Goal: Task Accomplishment & Management: Use online tool/utility

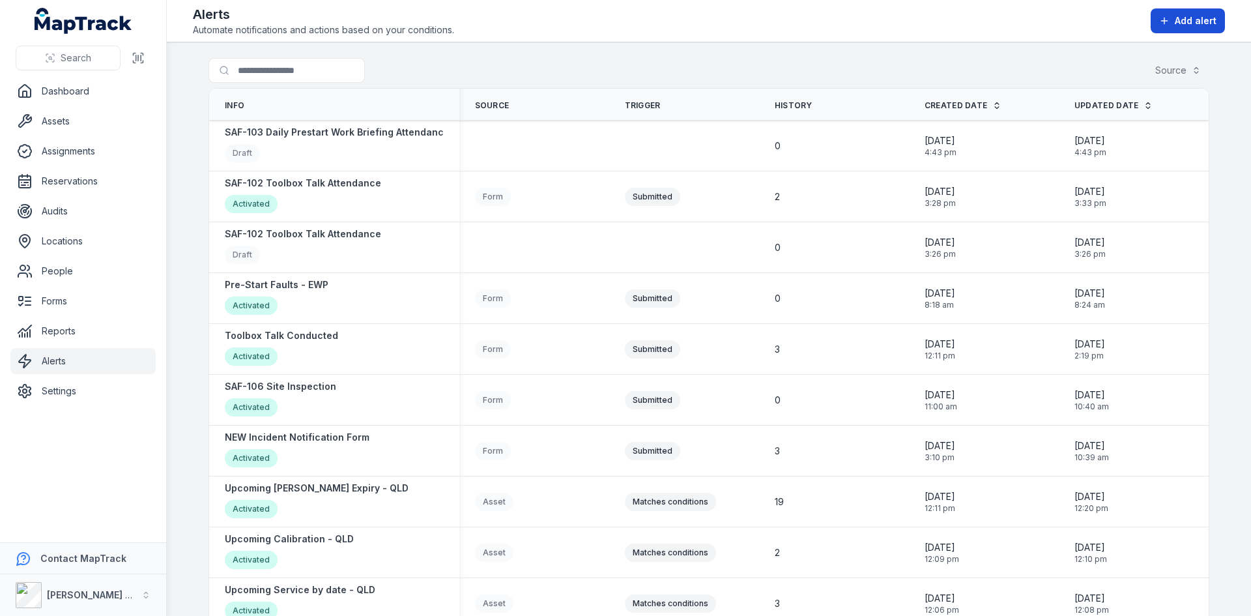
click at [1216, 23] on span "Add alert" at bounding box center [1196, 20] width 42 height 13
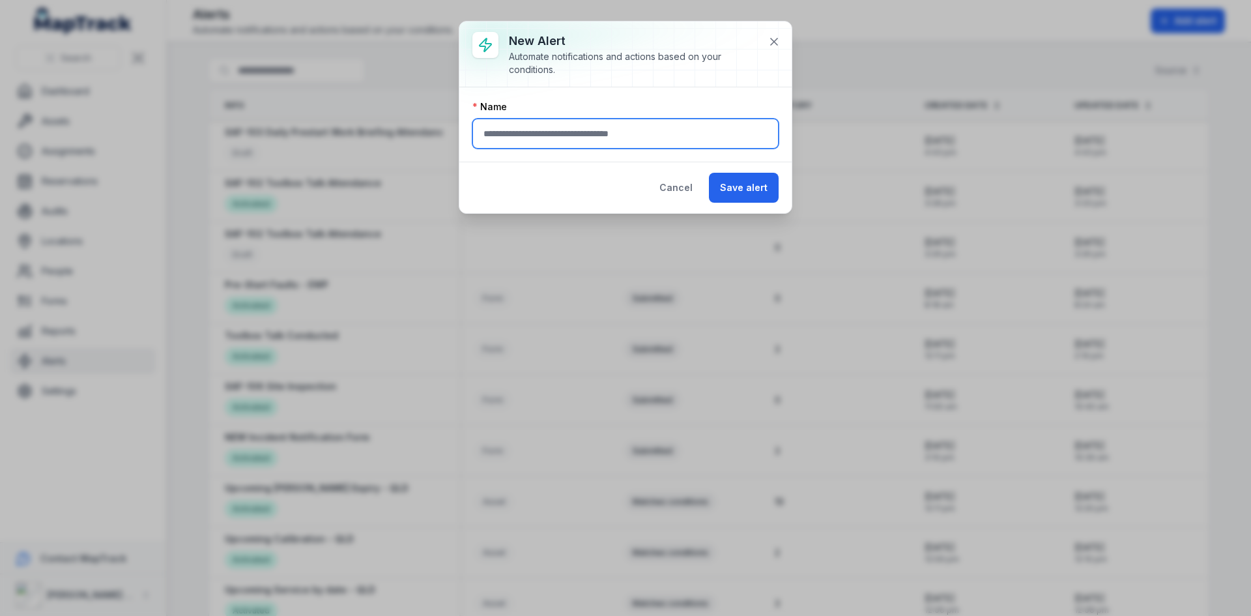
click at [679, 122] on input "text" at bounding box center [625, 134] width 306 height 30
type input "**********"
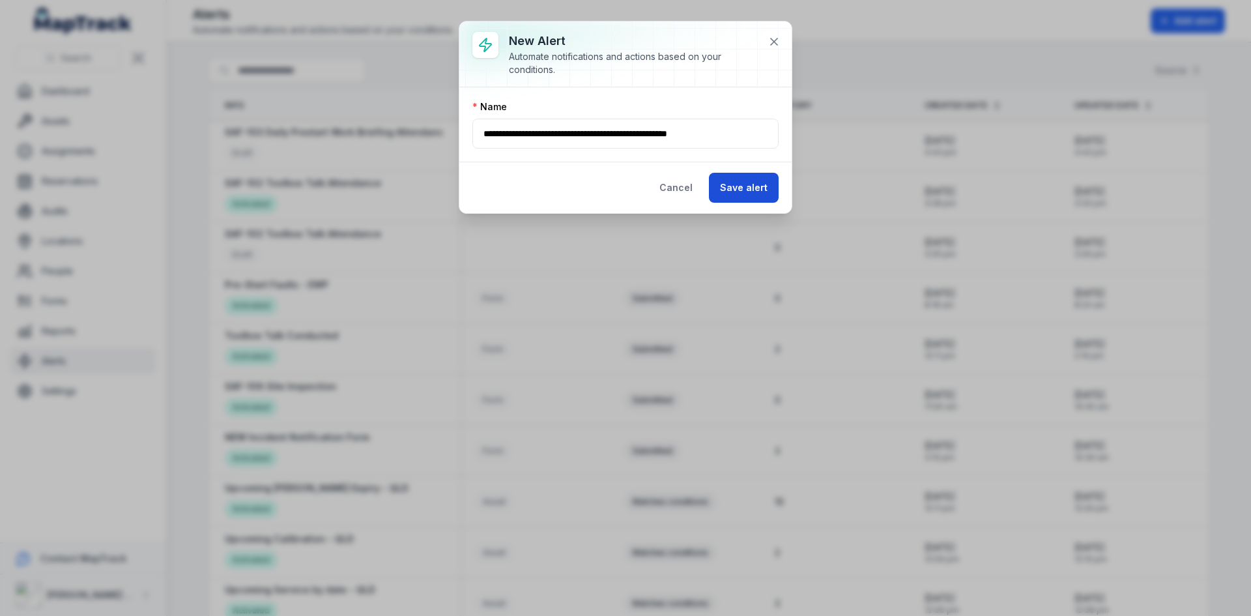
click at [732, 192] on button "Save alert" at bounding box center [744, 188] width 70 height 30
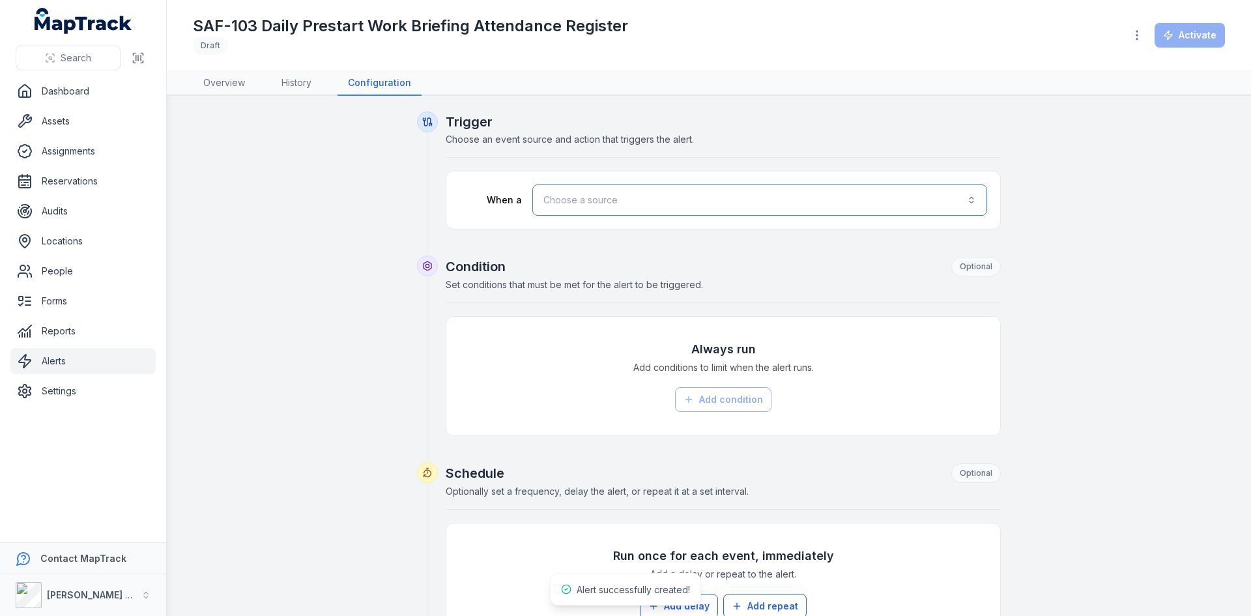
click at [728, 191] on button "Choose a source" at bounding box center [759, 199] width 455 height 31
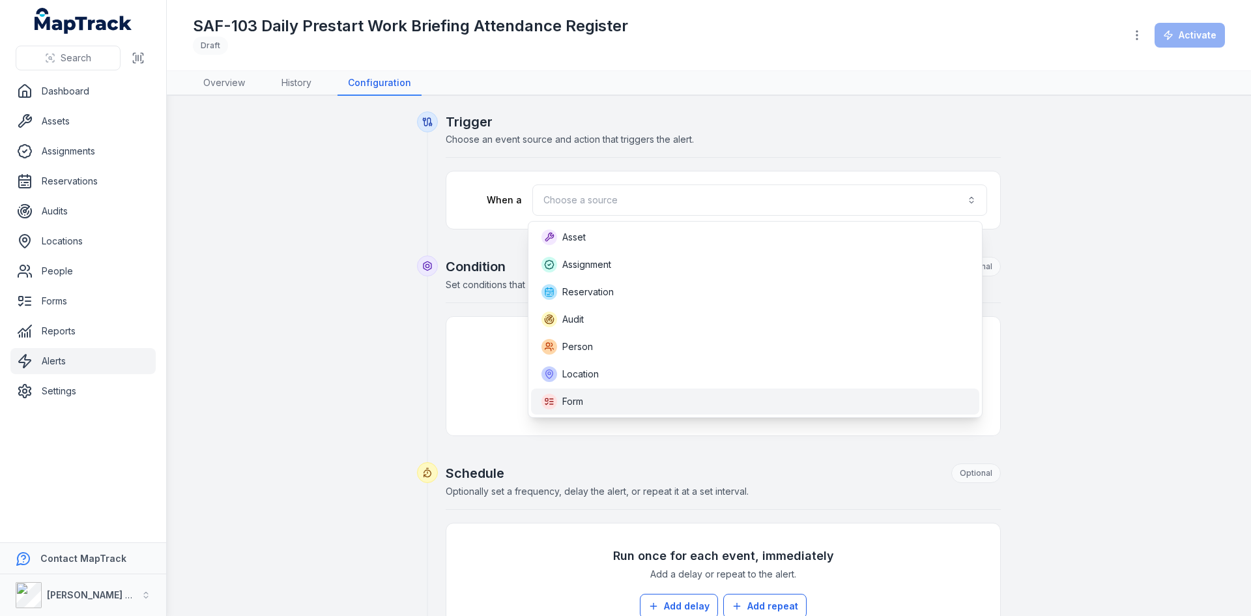
click at [562, 402] on div "Form" at bounding box center [562, 401] width 42 height 16
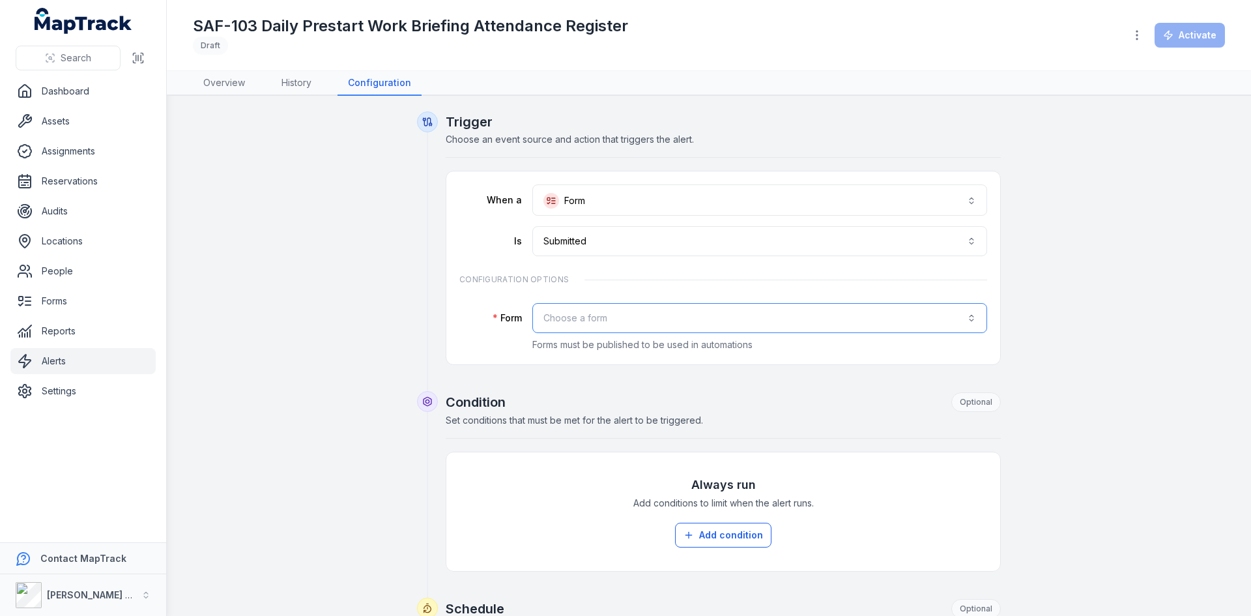
click at [563, 317] on button "Choose a form" at bounding box center [759, 318] width 455 height 30
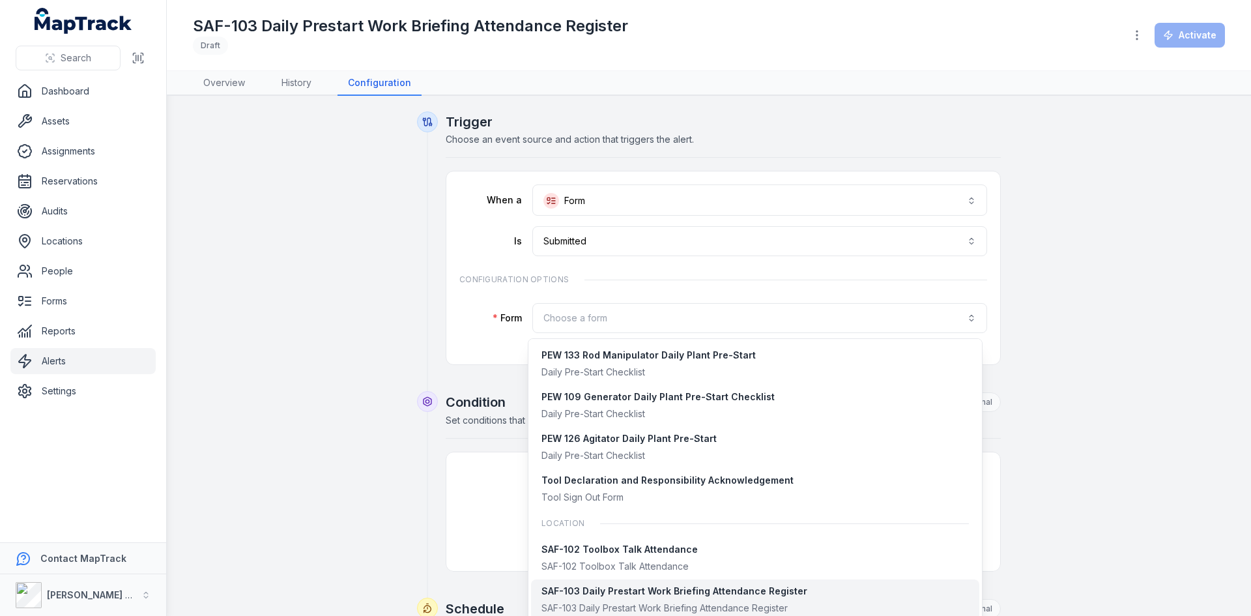
scroll to position [943, 0]
click at [638, 594] on div "SAF-103 Daily Prestart Work Briefing Attendance Register" at bounding box center [674, 589] width 266 height 13
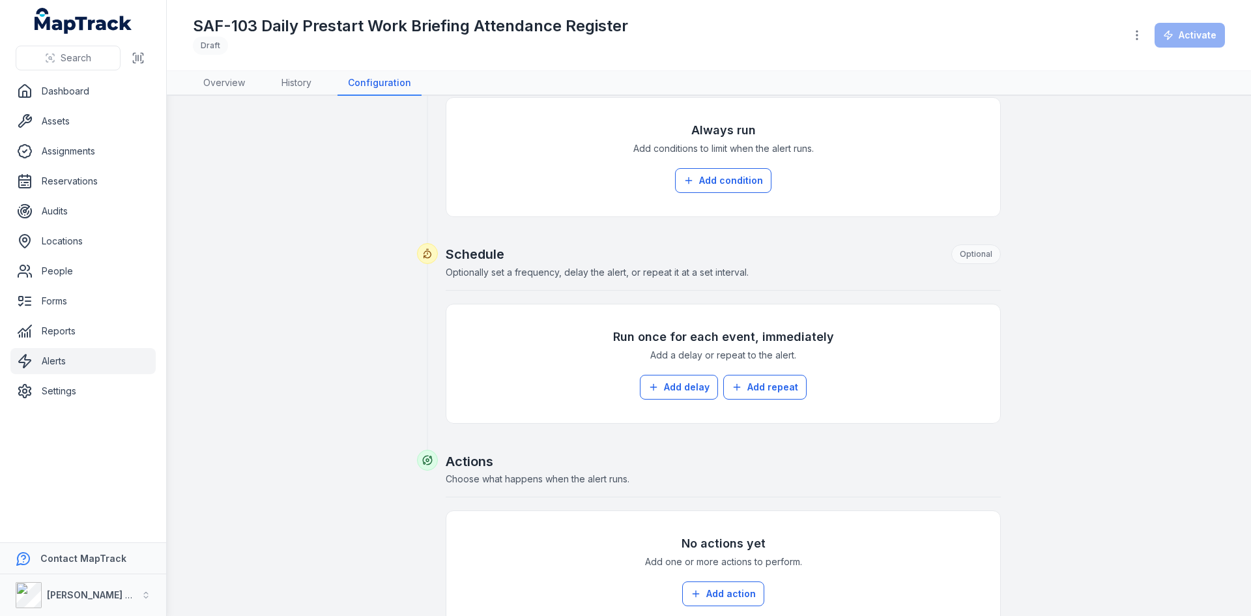
scroll to position [441, 0]
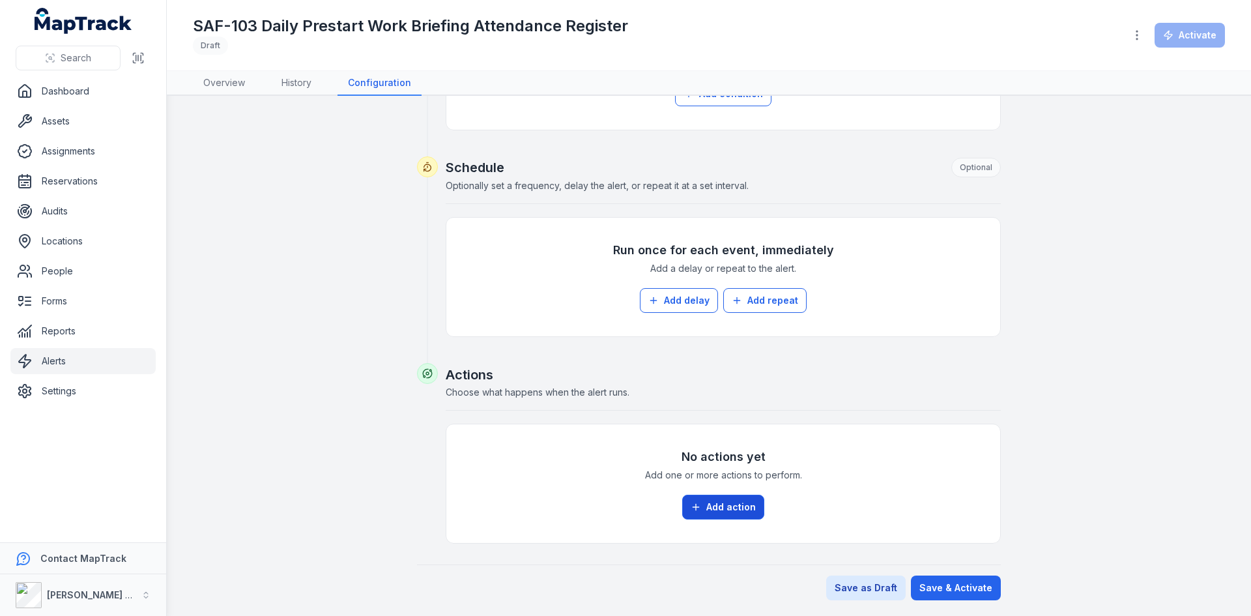
click at [741, 504] on button "Add action" at bounding box center [723, 506] width 82 height 25
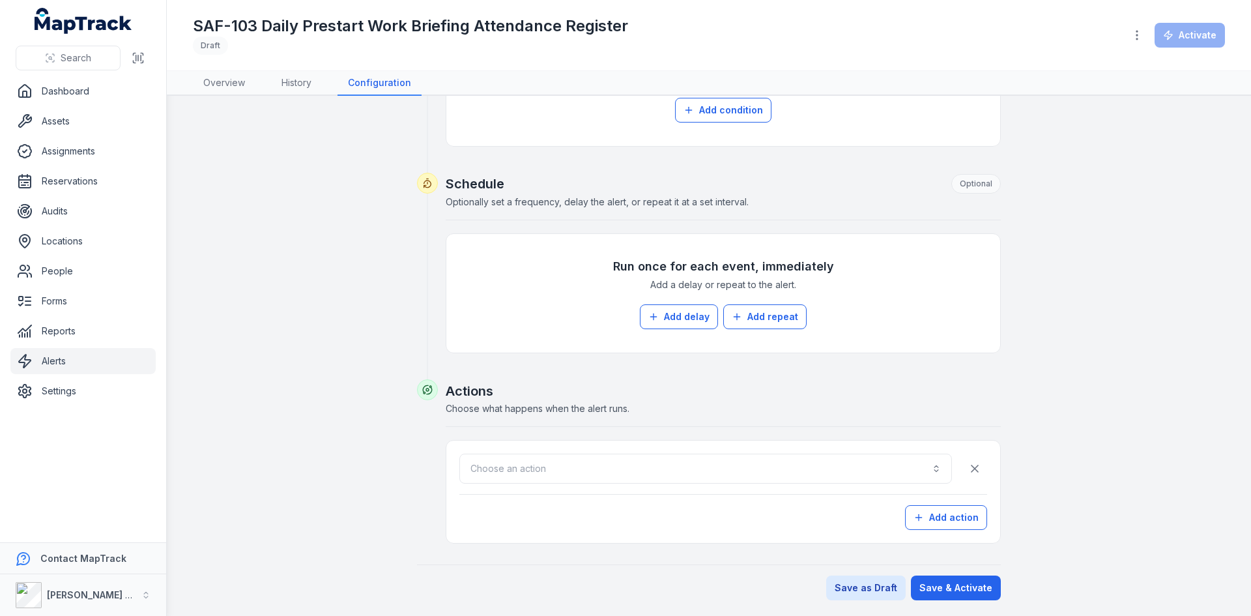
scroll to position [425, 0]
click at [628, 468] on button "Choose an action" at bounding box center [705, 468] width 492 height 30
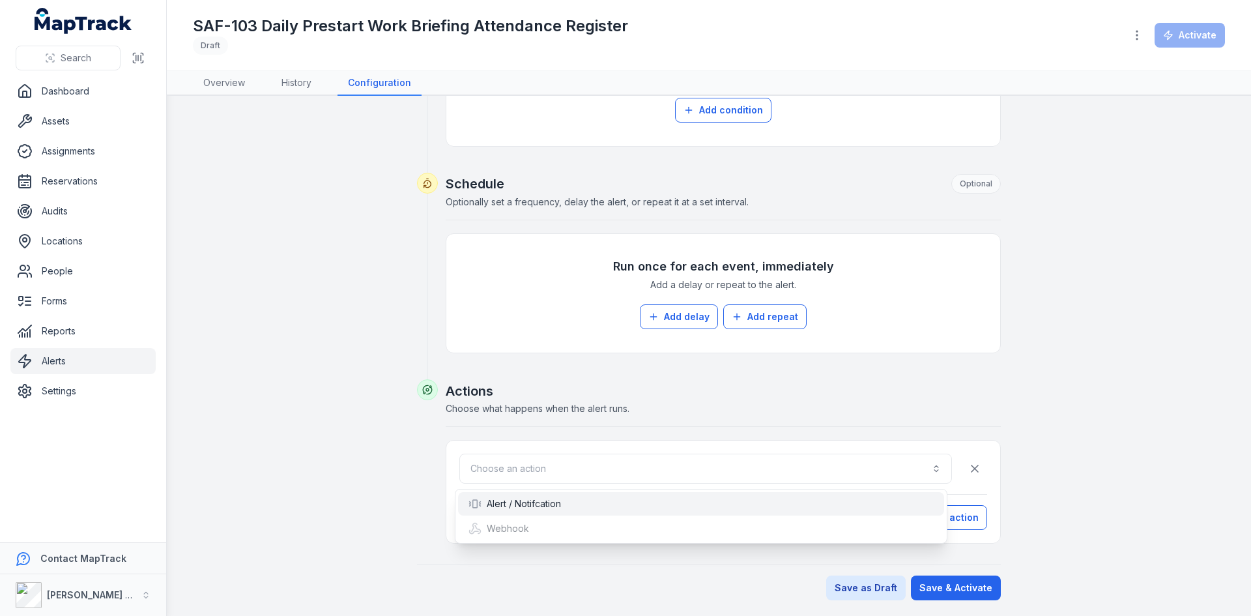
click at [538, 504] on div "Alert / Notifcation" at bounding box center [514, 503] width 93 height 13
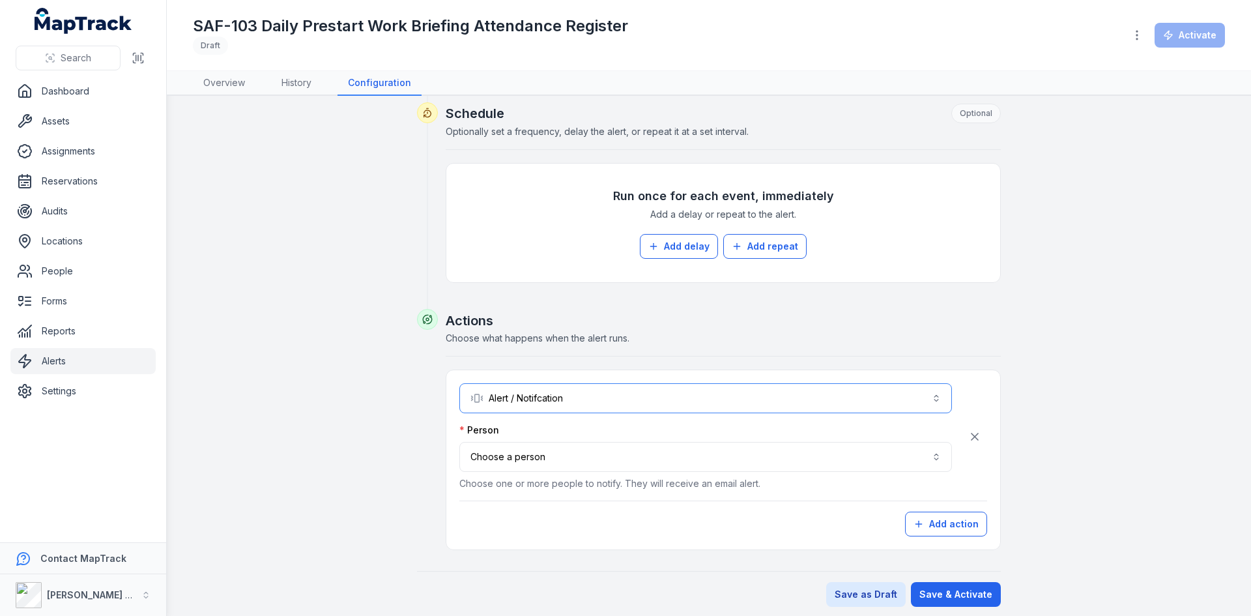
scroll to position [502, 0]
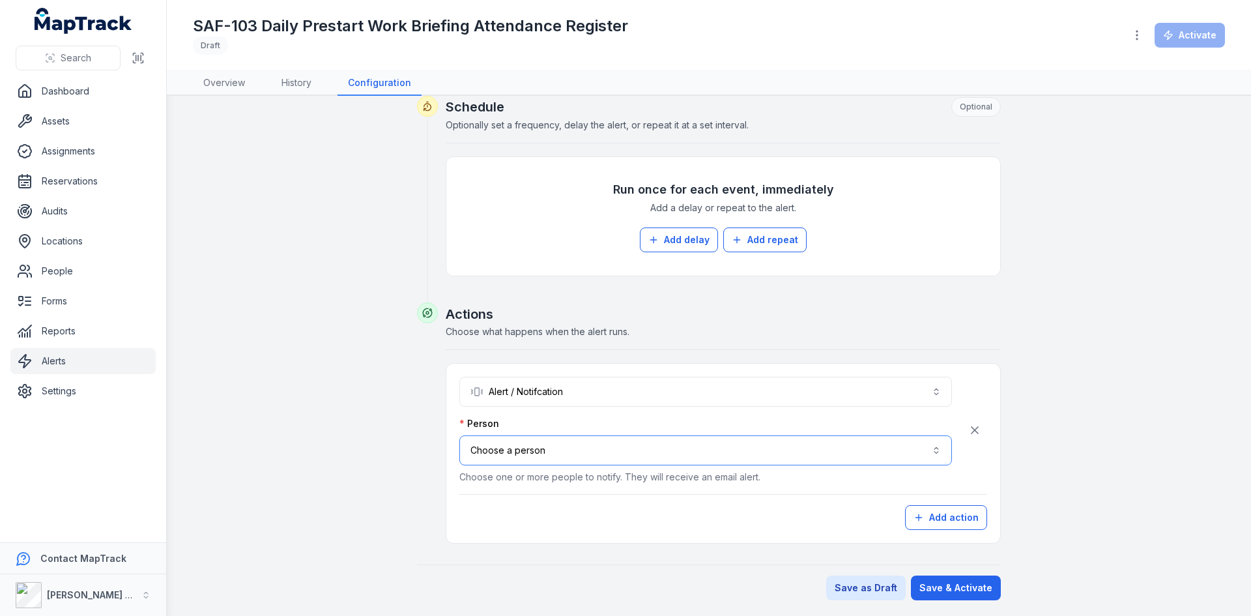
click at [641, 442] on button "Choose a person" at bounding box center [705, 450] width 492 height 30
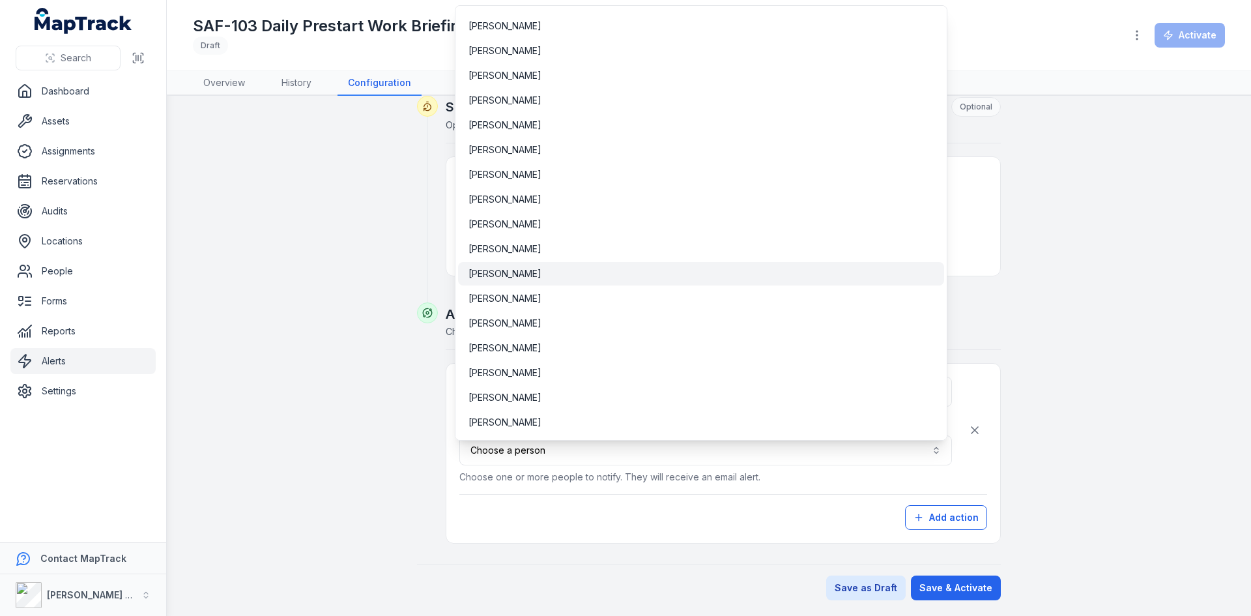
scroll to position [5047, 0]
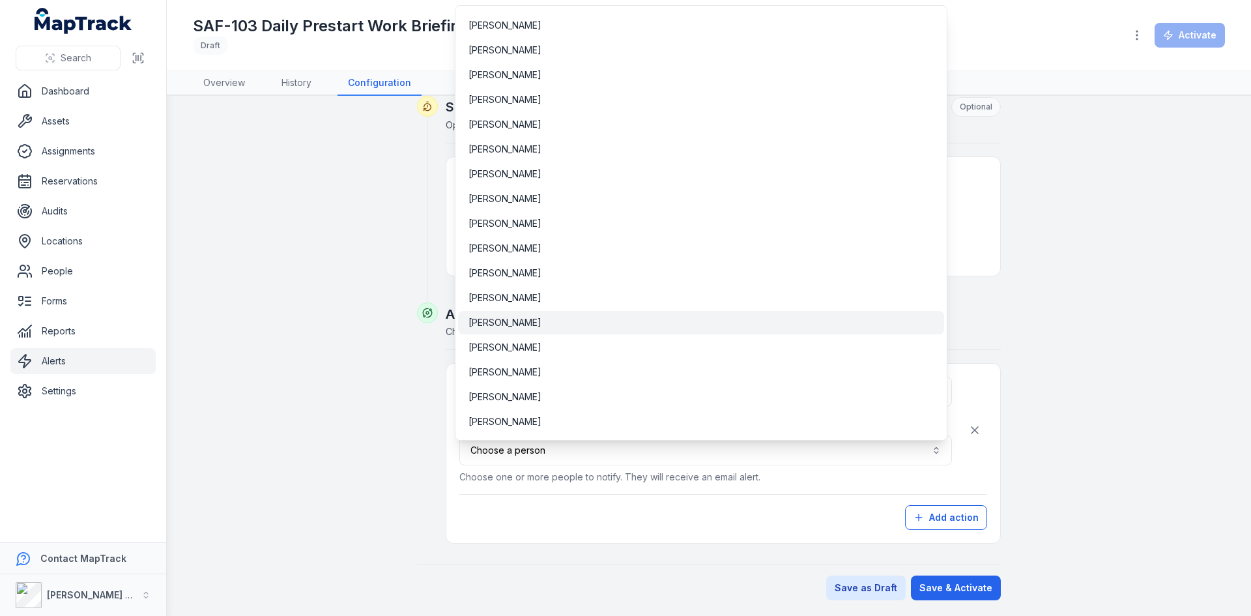
click at [534, 324] on div "[PERSON_NAME]" at bounding box center [700, 322] width 465 height 13
click at [636, 486] on div "**********" at bounding box center [723, 453] width 528 height 153
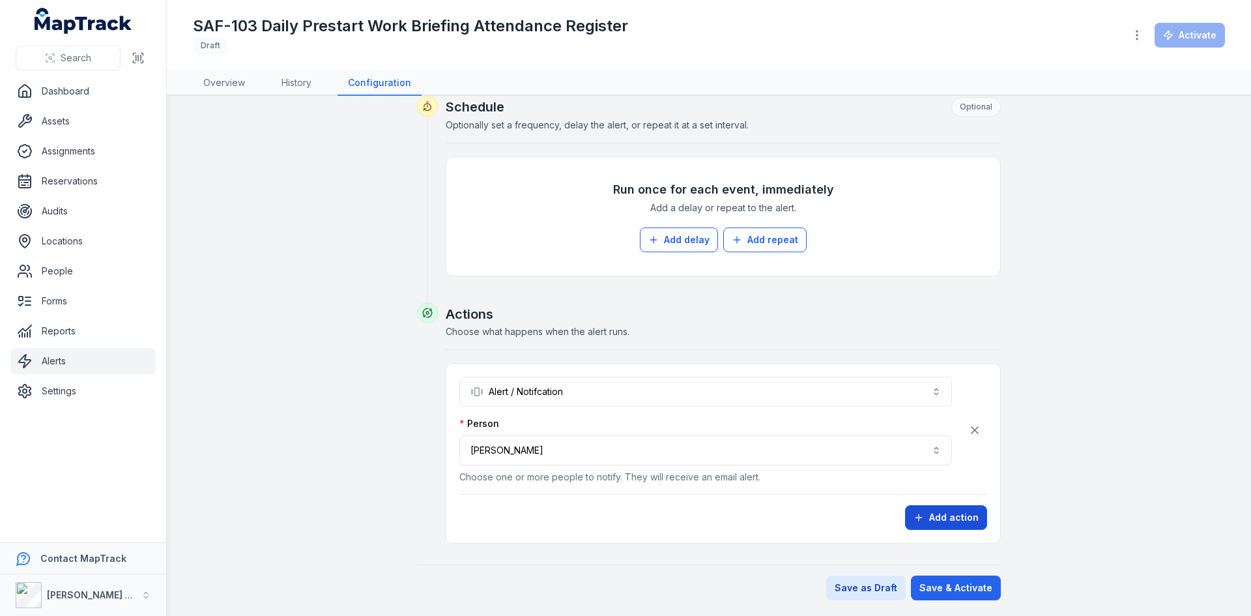
click at [936, 519] on button "Add action" at bounding box center [946, 517] width 82 height 25
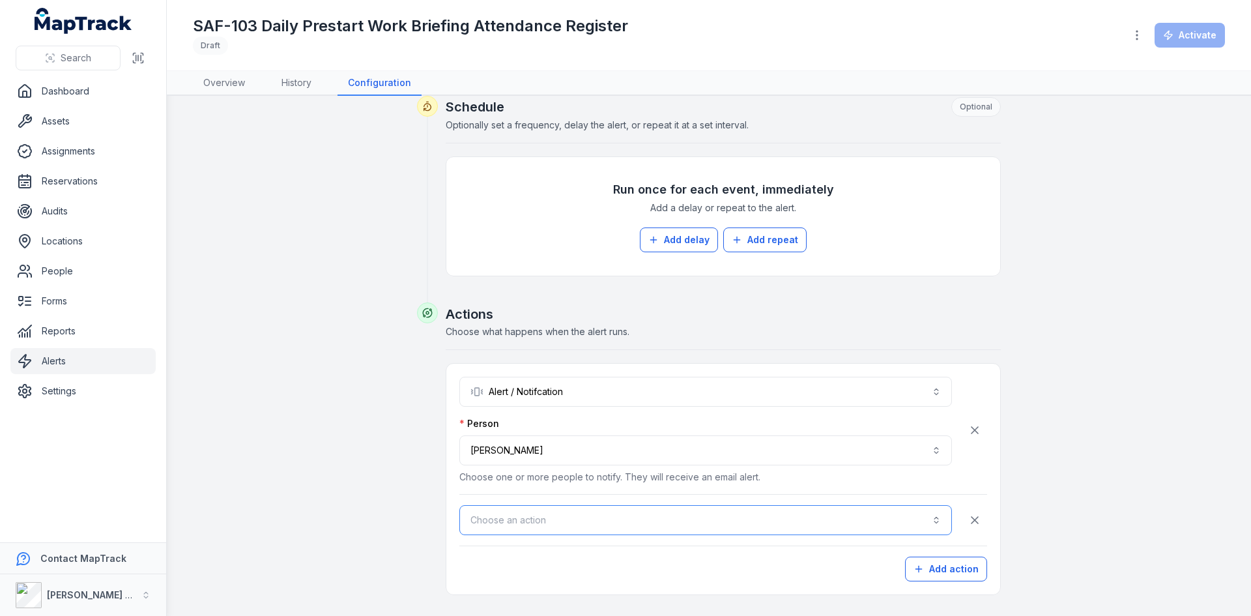
click at [516, 513] on button "Choose an action" at bounding box center [705, 520] width 492 height 30
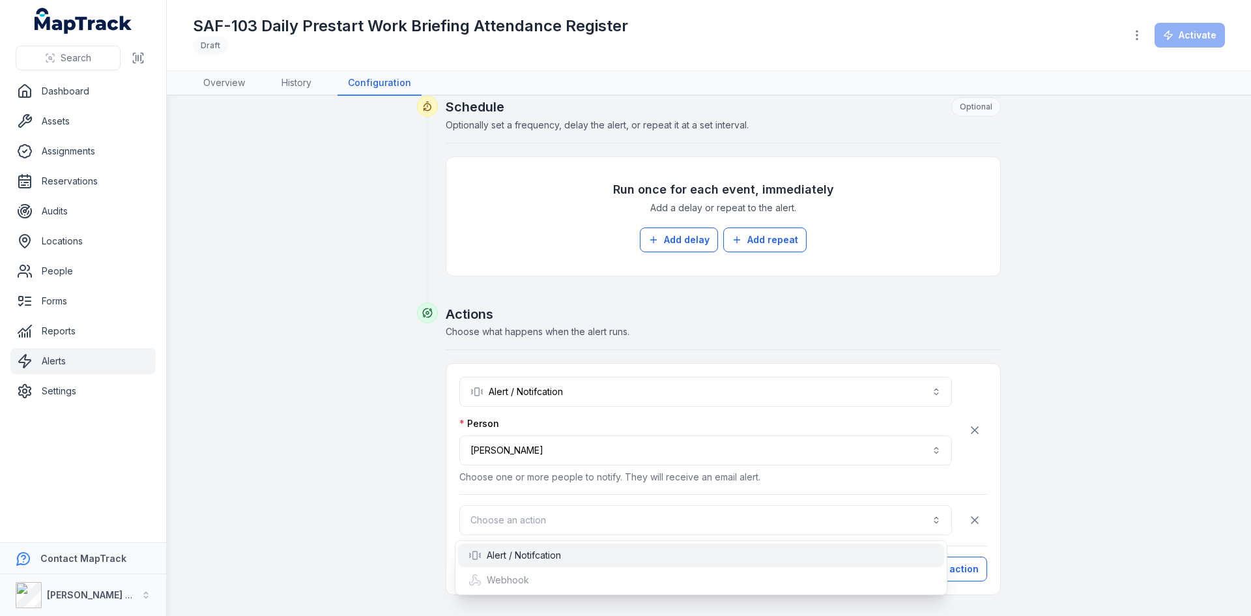
click at [509, 554] on div "Alert / Notifcation" at bounding box center [514, 555] width 93 height 13
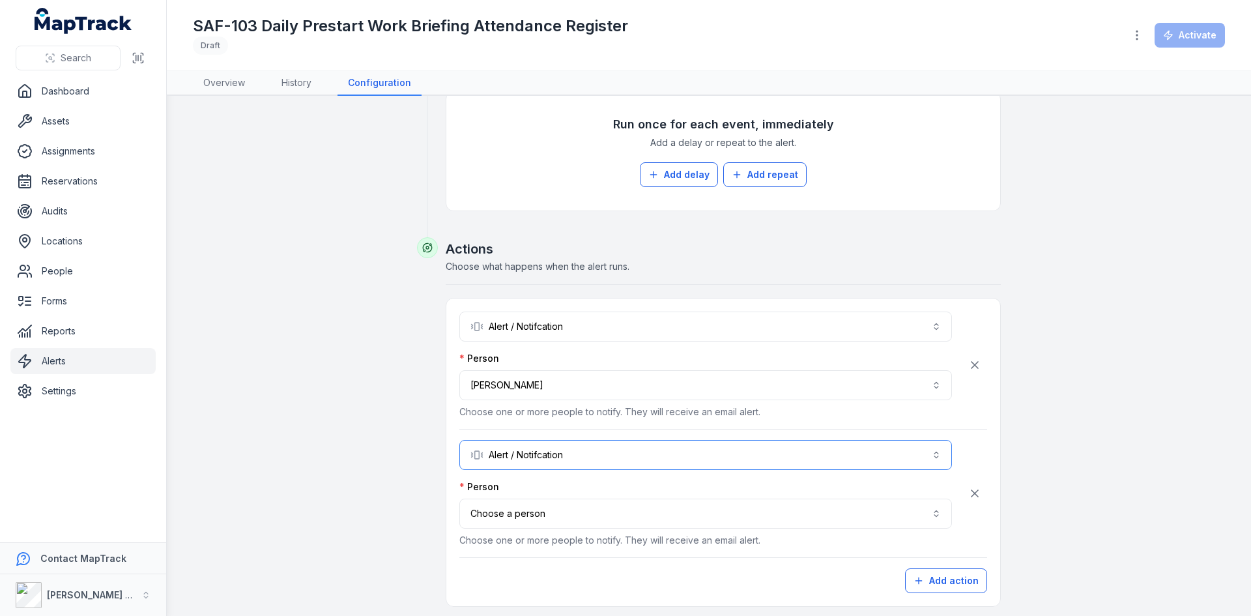
scroll to position [630, 0]
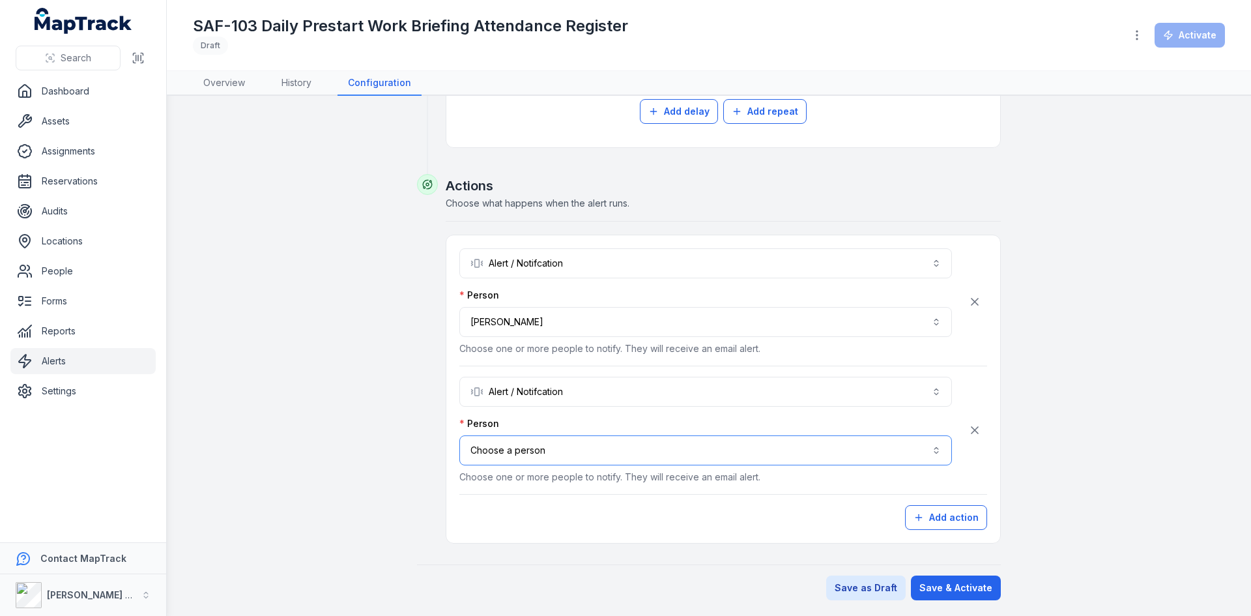
click at [569, 453] on button "Choose a person" at bounding box center [705, 450] width 492 height 30
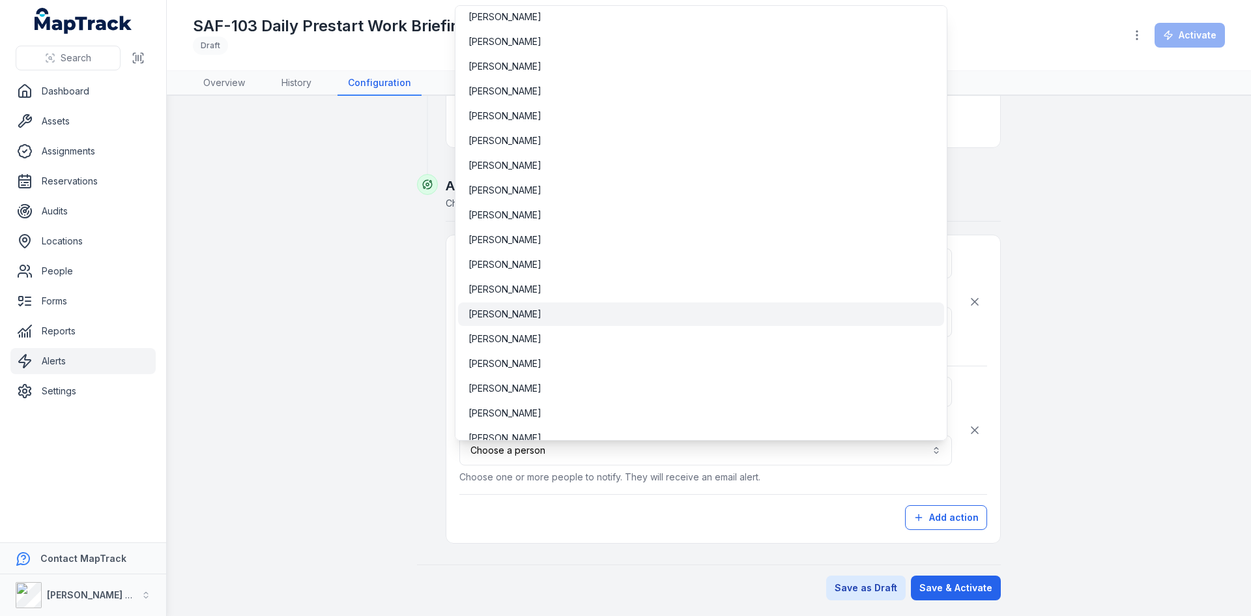
scroll to position [4511, 0]
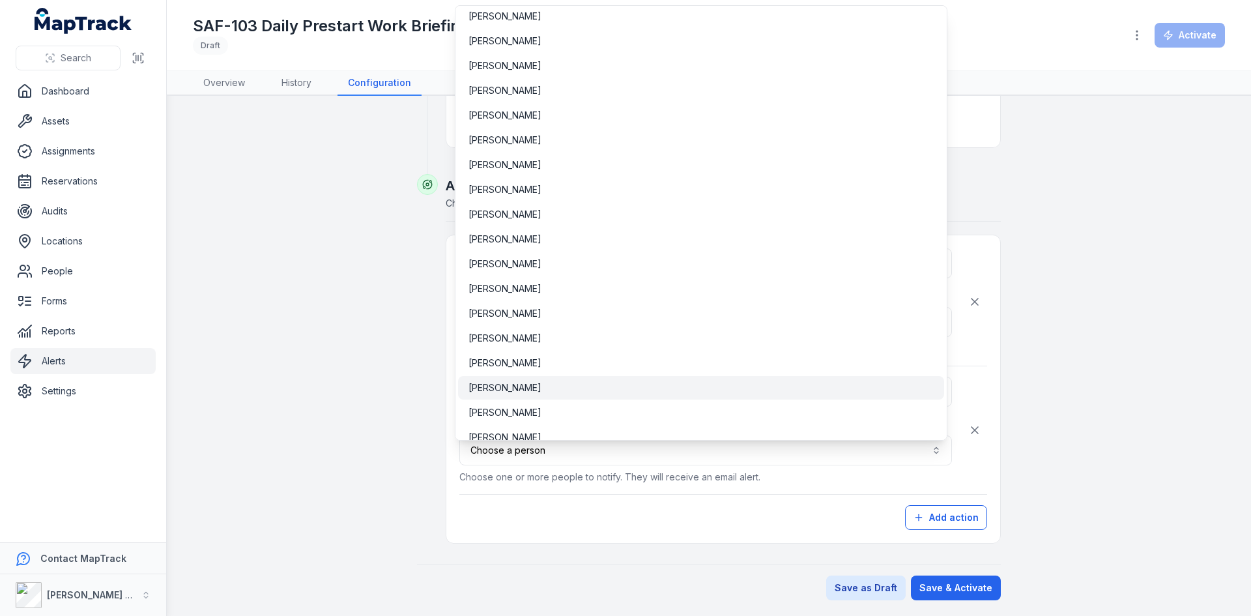
click at [485, 390] on span "[PERSON_NAME]" at bounding box center [504, 387] width 73 height 13
click at [775, 479] on div "**********" at bounding box center [705, 450] width 492 height 66
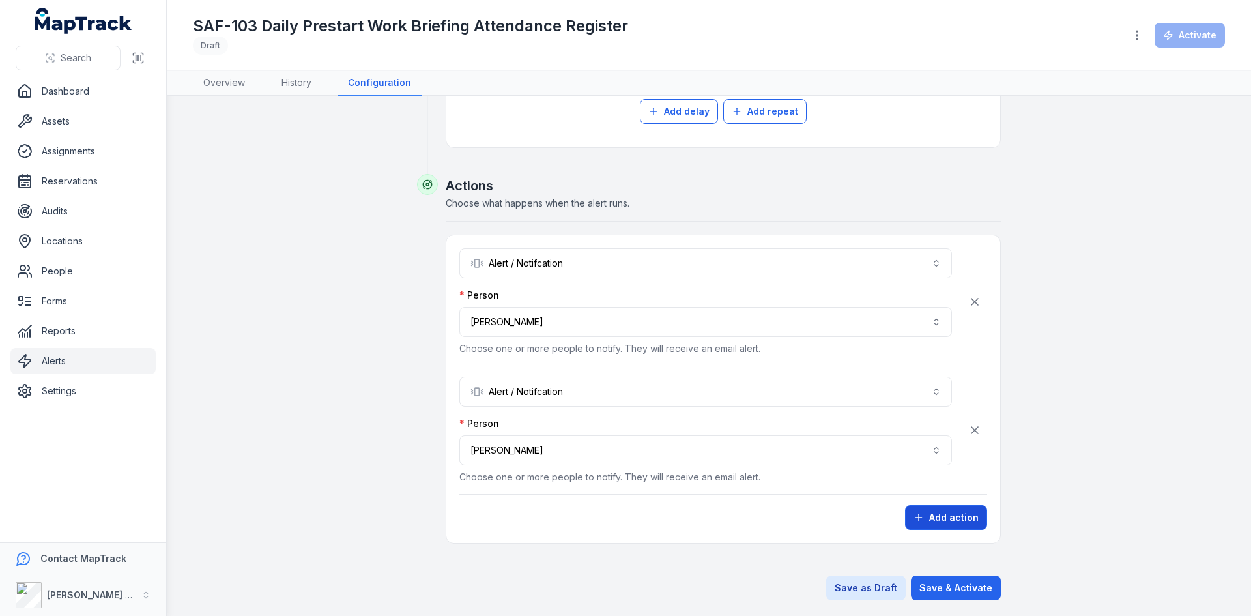
click at [926, 519] on button "Add action" at bounding box center [946, 517] width 82 height 25
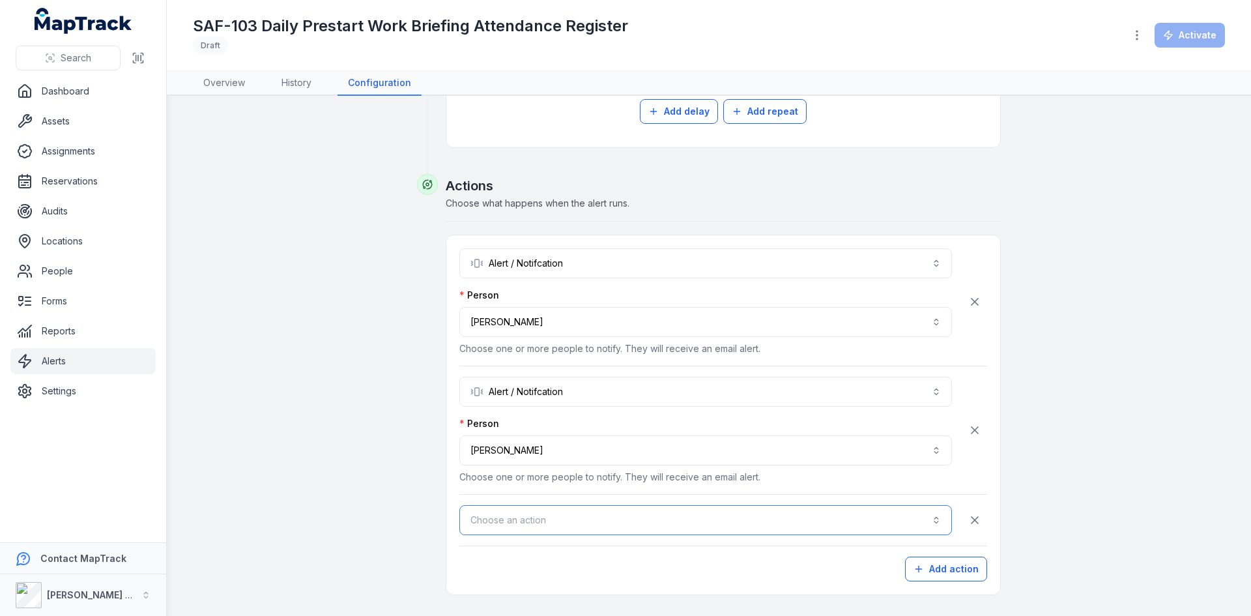
click at [571, 519] on button "Choose an action" at bounding box center [705, 520] width 492 height 30
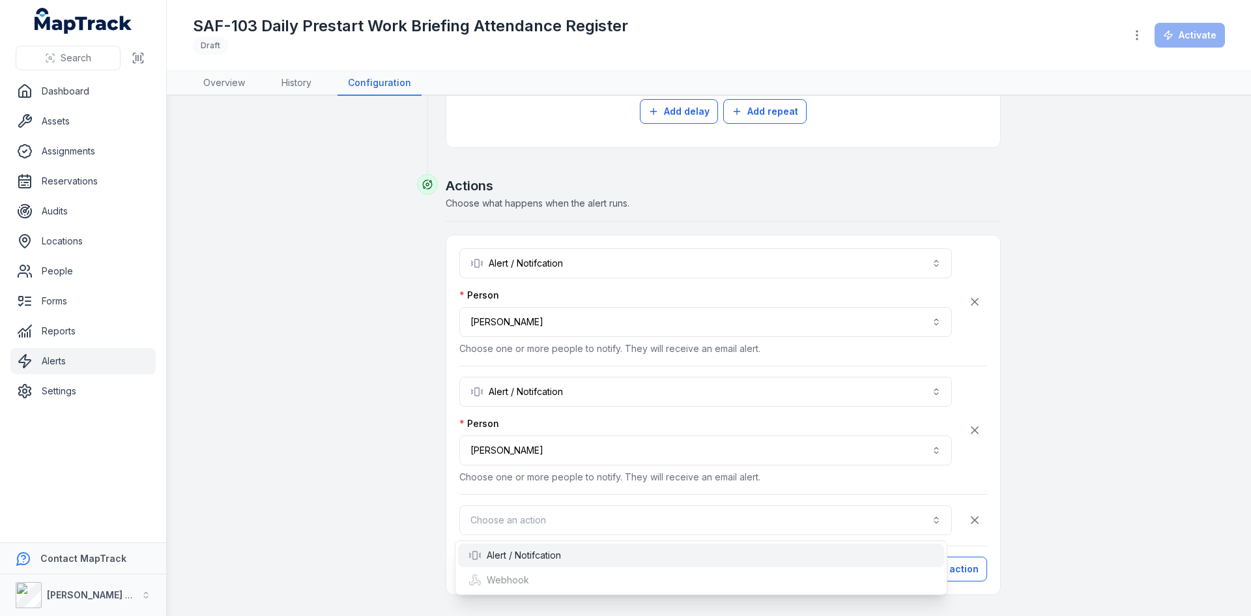
click at [528, 556] on div "Alert / Notifcation" at bounding box center [514, 555] width 93 height 13
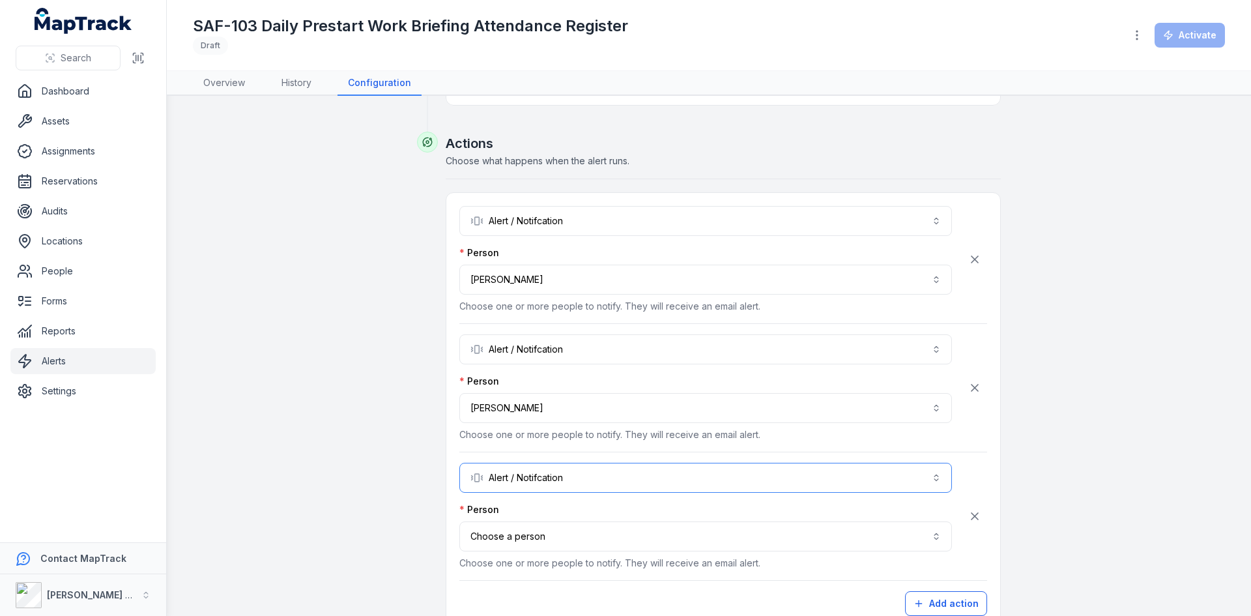
scroll to position [695, 0]
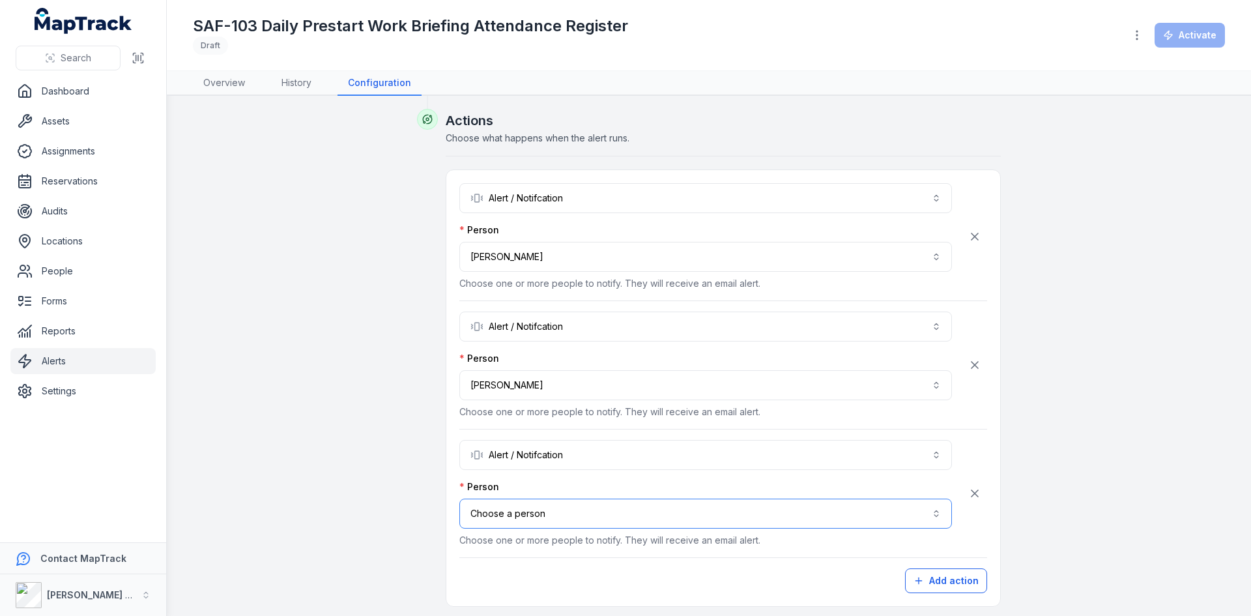
click at [541, 516] on button "Choose a person" at bounding box center [705, 513] width 492 height 30
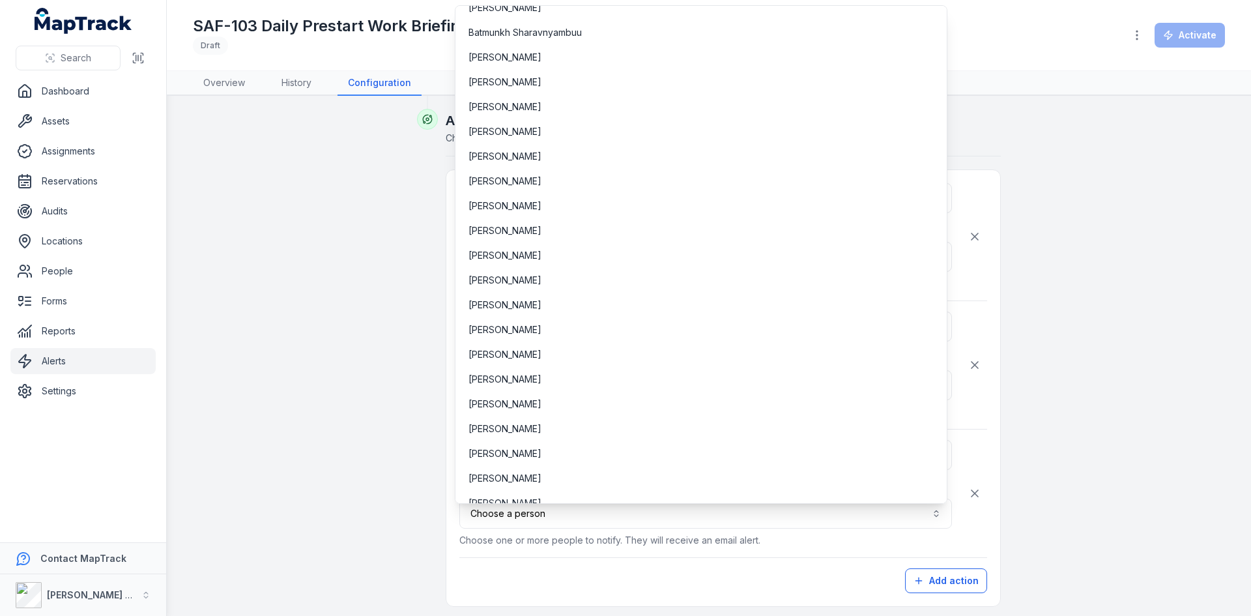
scroll to position [736, 0]
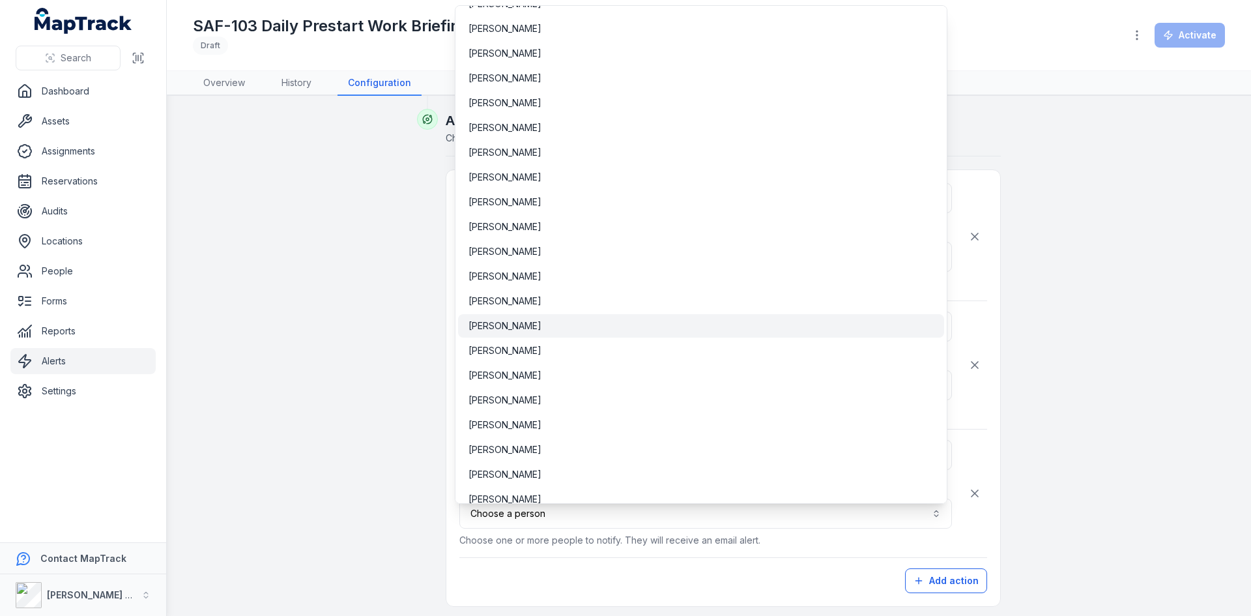
click at [504, 326] on span "[PERSON_NAME]" at bounding box center [504, 325] width 73 height 13
click at [1096, 373] on div "**********" at bounding box center [708, 39] width 1001 height 1247
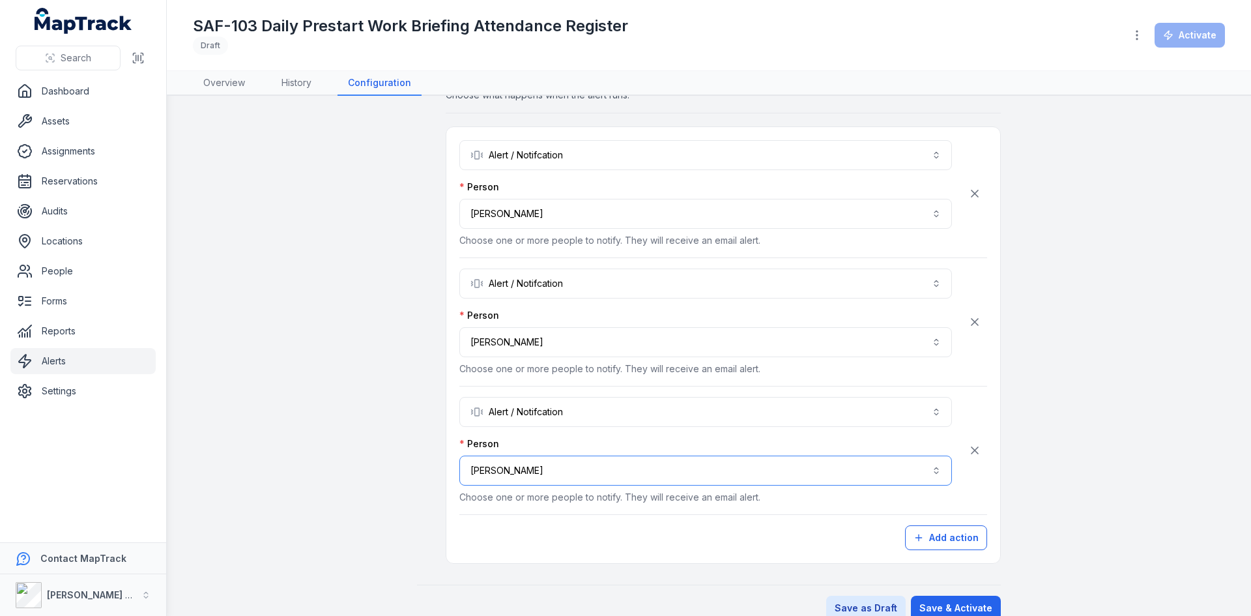
scroll to position [758, 0]
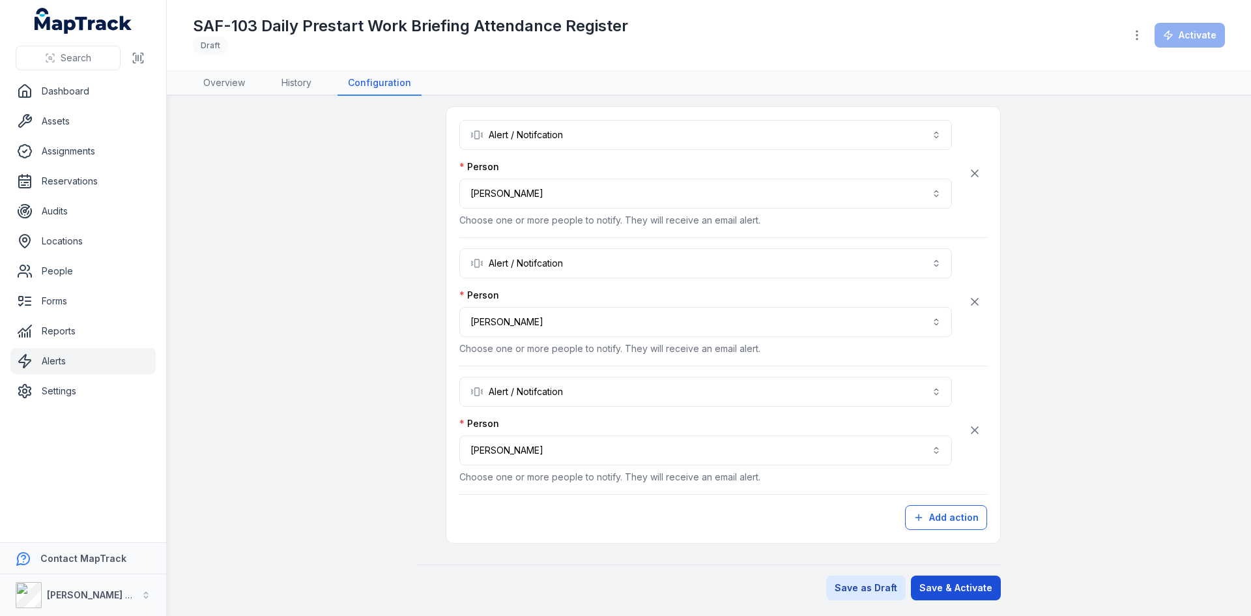
click at [958, 591] on button "Save & Activate" at bounding box center [956, 587] width 90 height 25
